Goal: Entertainment & Leisure: Consume media (video, audio)

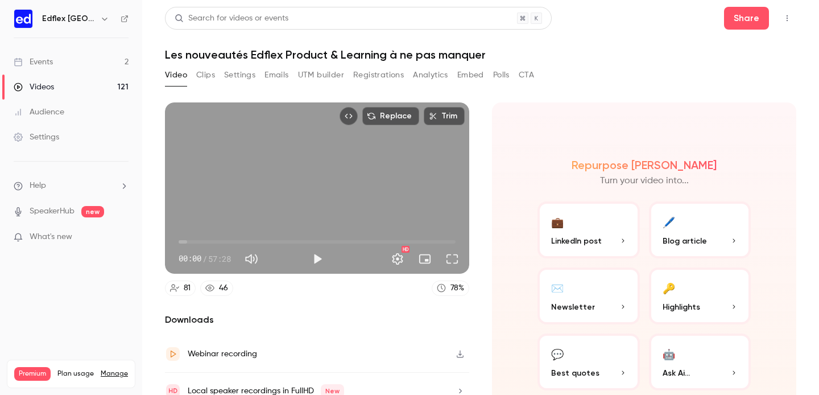
click at [421, 238] on span "00:00" at bounding box center [317, 242] width 277 height 18
click at [401, 236] on span "46:15" at bounding box center [317, 242] width 277 height 18
click at [391, 239] on span "46:15" at bounding box center [317, 242] width 277 height 18
click at [383, 239] on span "42:29" at bounding box center [317, 242] width 277 height 18
click at [314, 257] on button "Play" at bounding box center [317, 258] width 23 height 23
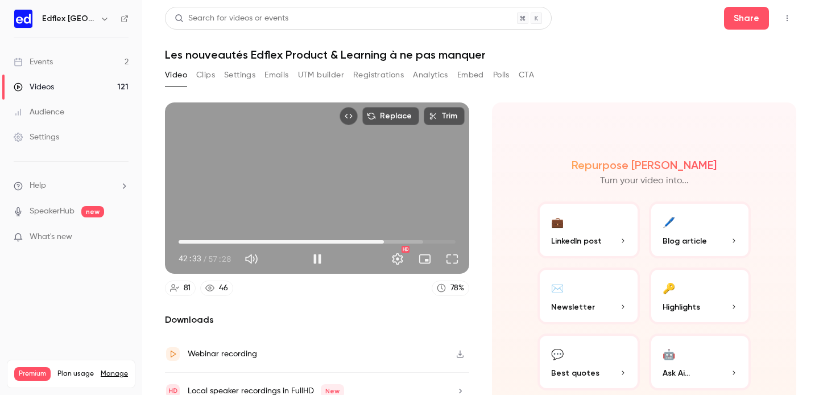
type input "******"
click at [388, 242] on span "43:33" at bounding box center [388, 241] width 3 height 3
click at [405, 241] on span "43:34" at bounding box center [317, 242] width 277 height 18
click at [411, 241] on span "48:16" at bounding box center [317, 242] width 277 height 18
click at [413, 241] on span "48:17" at bounding box center [410, 241] width 3 height 3
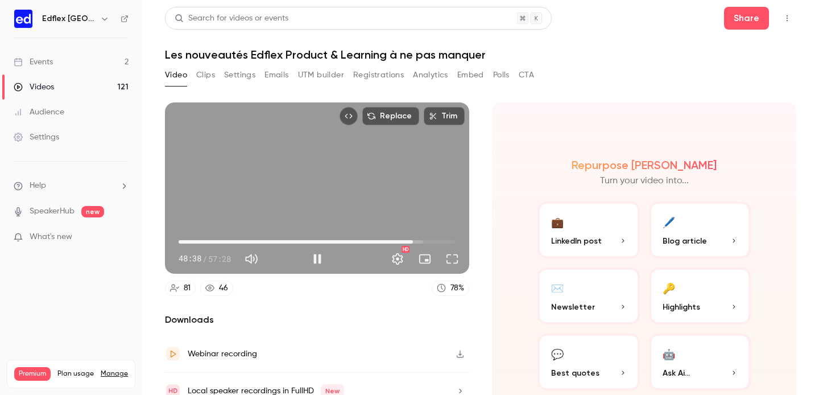
click at [413, 241] on span "48:38" at bounding box center [412, 241] width 3 height 3
click at [414, 241] on span "48:44" at bounding box center [413, 241] width 3 height 3
click at [417, 241] on span "49:26" at bounding box center [416, 241] width 3 height 3
click at [419, 241] on span "49:28" at bounding box center [416, 241] width 3 height 3
click at [378, 218] on div "Replace Trim 50:12 50:12 / 57:28 HD" at bounding box center [317, 187] width 304 height 171
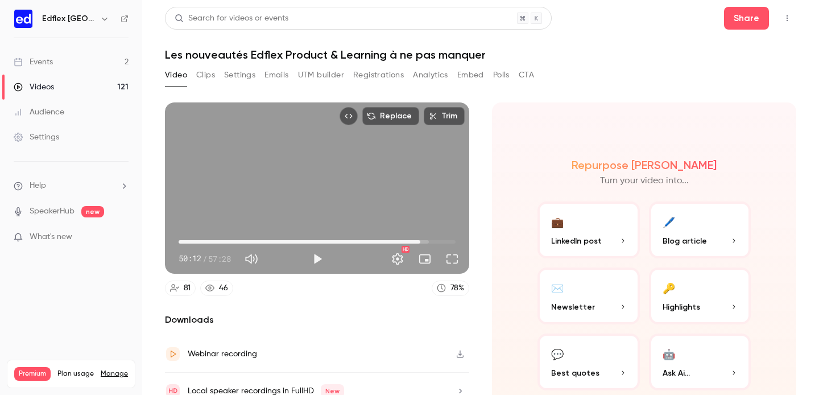
type input "******"
